Goal: Navigation & Orientation: Find specific page/section

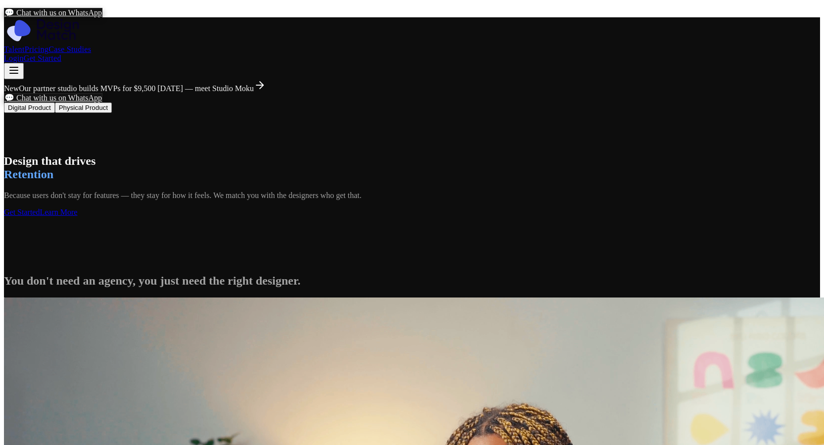
click at [40, 216] on link "Get Started" at bounding box center [22, 212] width 36 height 8
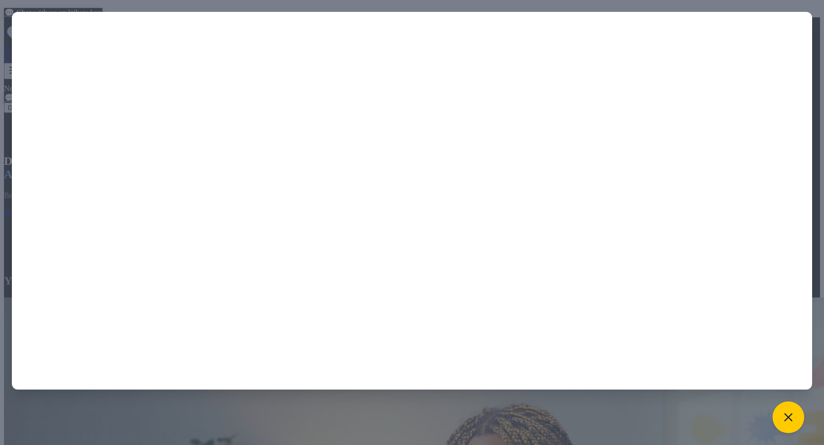
click at [264, 421] on div at bounding box center [412, 222] width 824 height 445
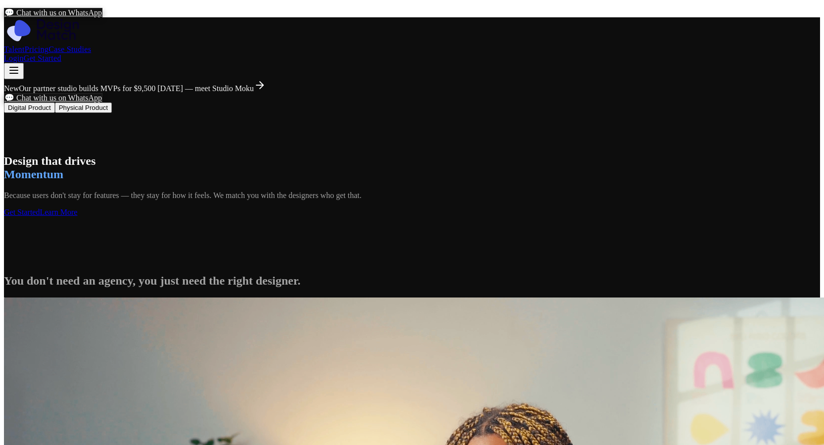
click at [25, 45] on link "Talent" at bounding box center [14, 49] width 21 height 8
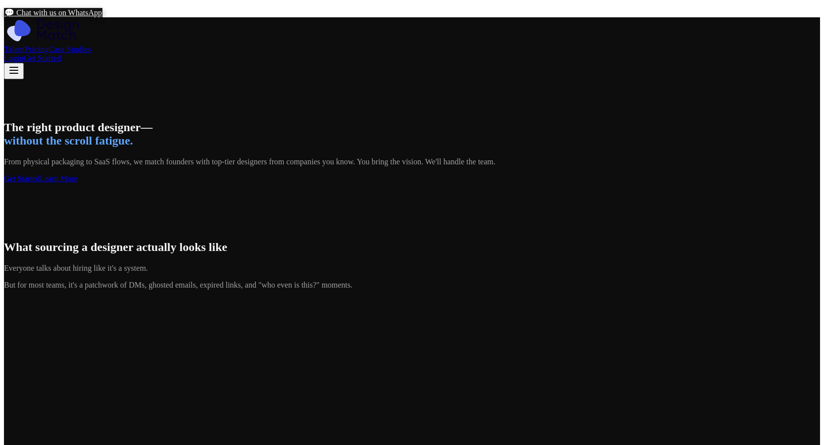
click at [40, 183] on link "Get Started" at bounding box center [22, 178] width 36 height 8
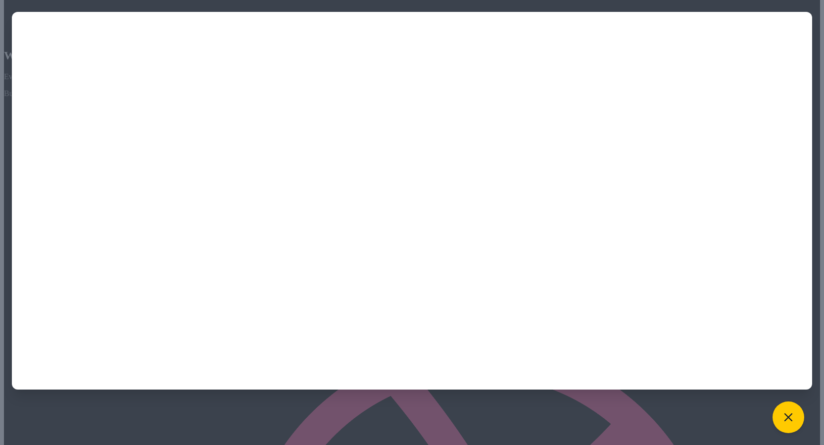
scroll to position [198, 0]
click at [411, 416] on div at bounding box center [412, 222] width 824 height 445
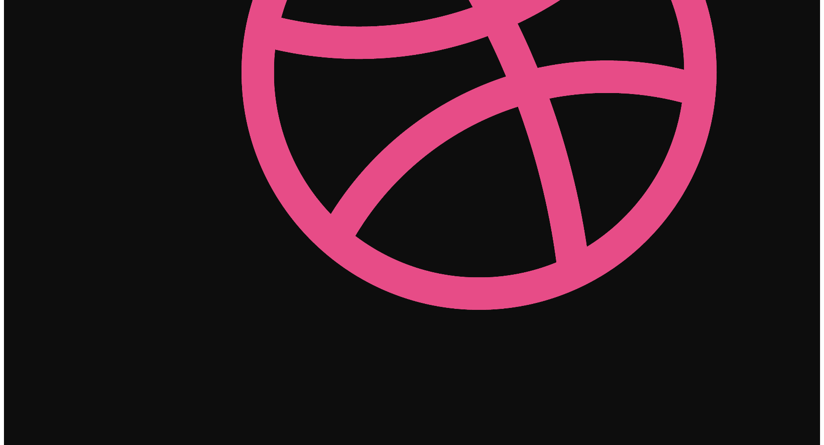
scroll to position [1682, 0]
